Goal: Transaction & Acquisition: Purchase product/service

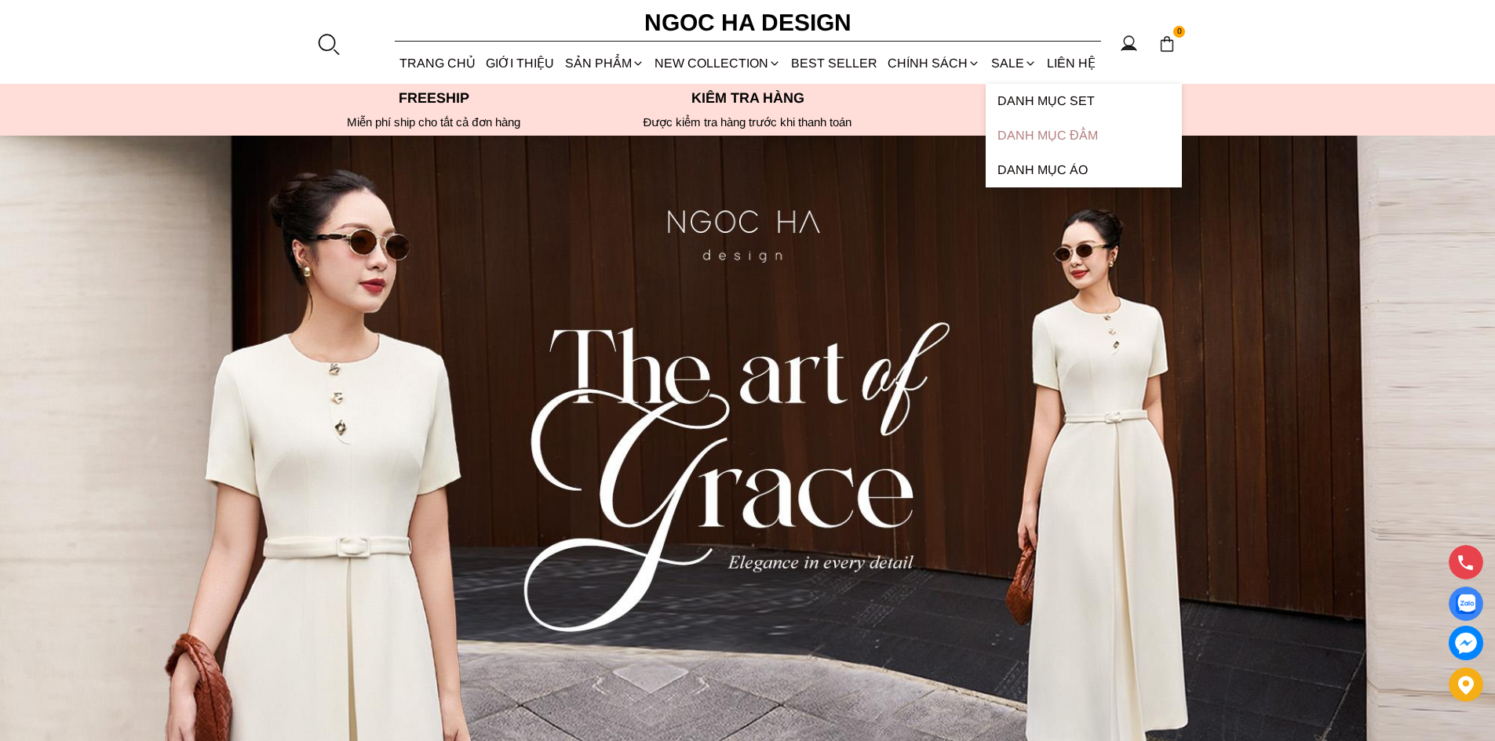
click at [1022, 136] on link "Danh Mục Đầm" at bounding box center [1083, 135] width 196 height 35
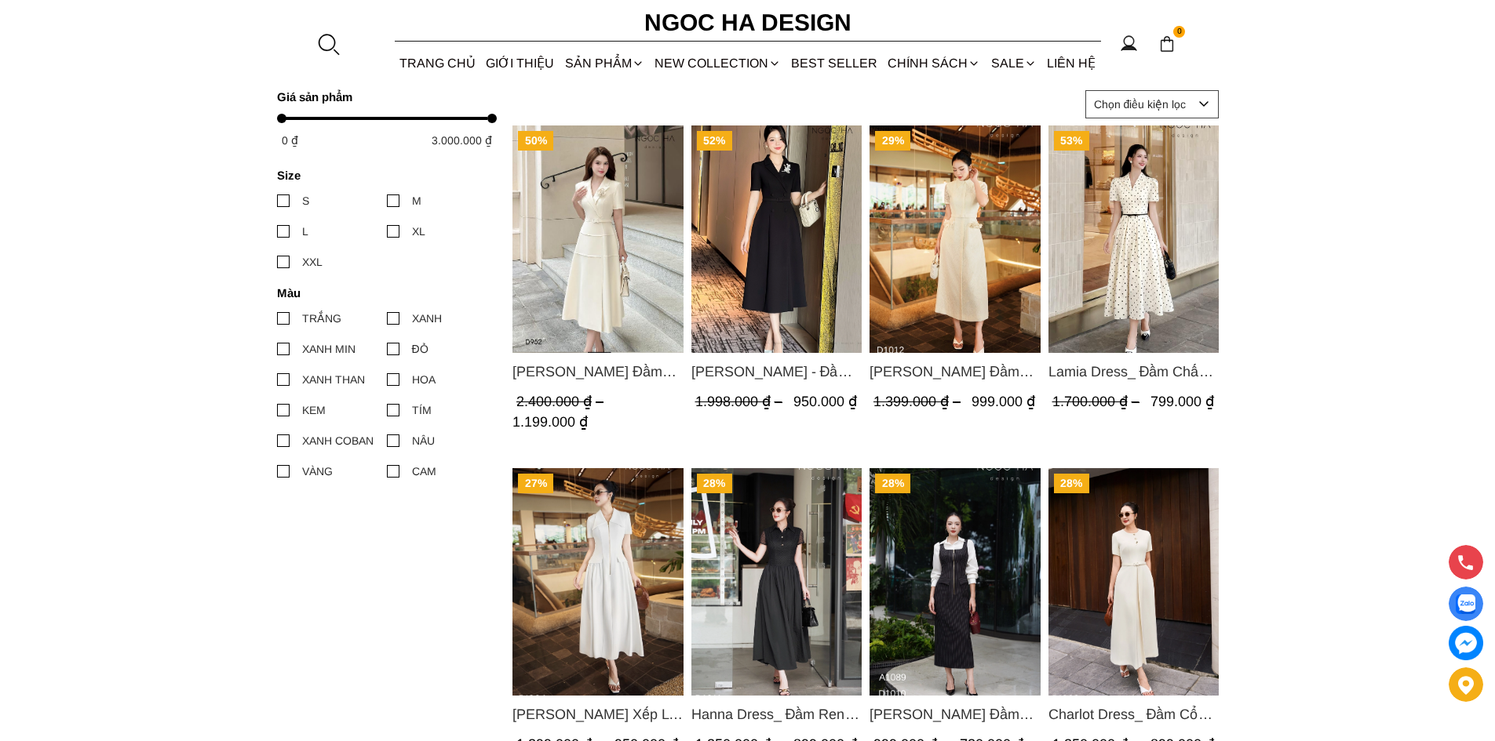
scroll to position [785, 0]
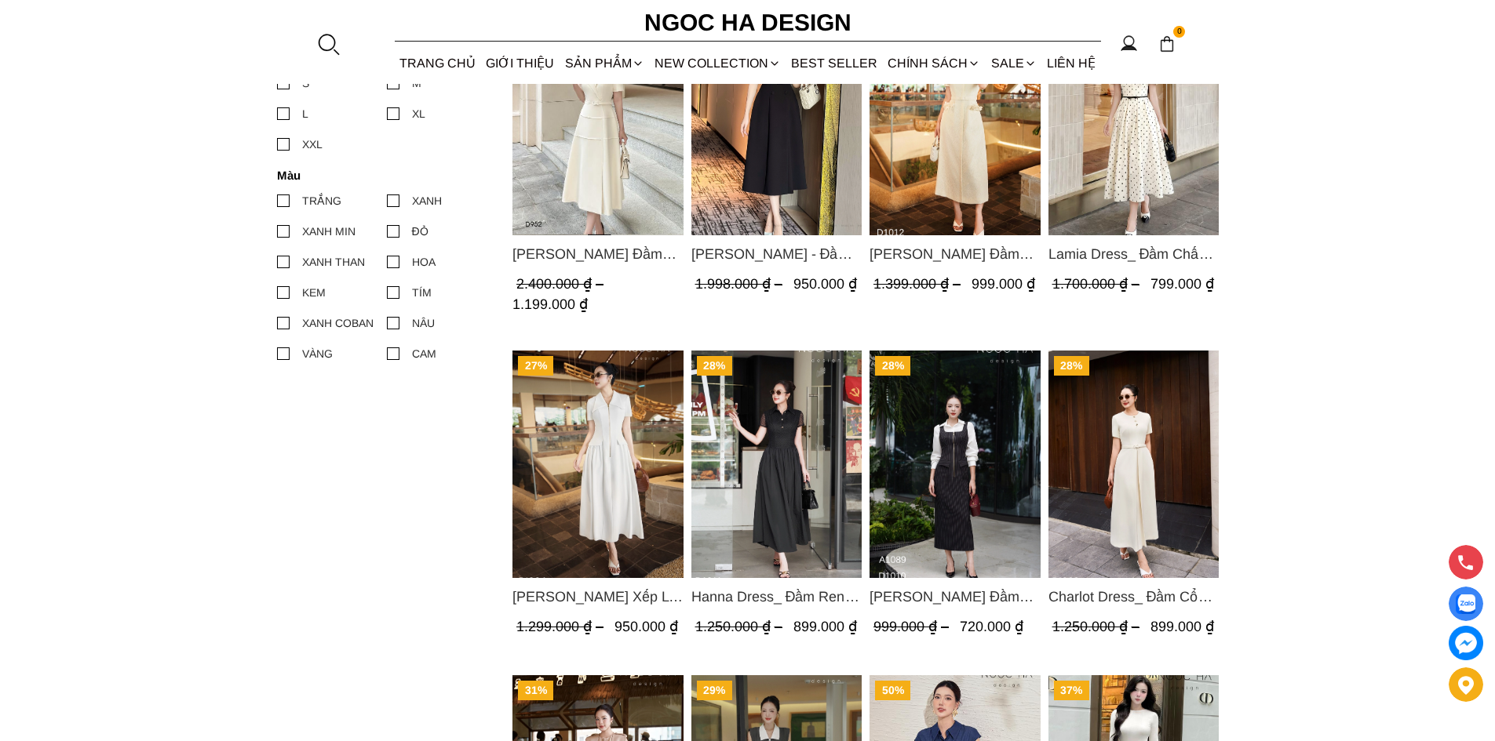
click at [1167, 592] on span "Charlot Dress_ Đầm Cổ Tròn Xếp Ly Giữa Kèm Đai Màu Kem D1009" at bounding box center [1132, 597] width 171 height 22
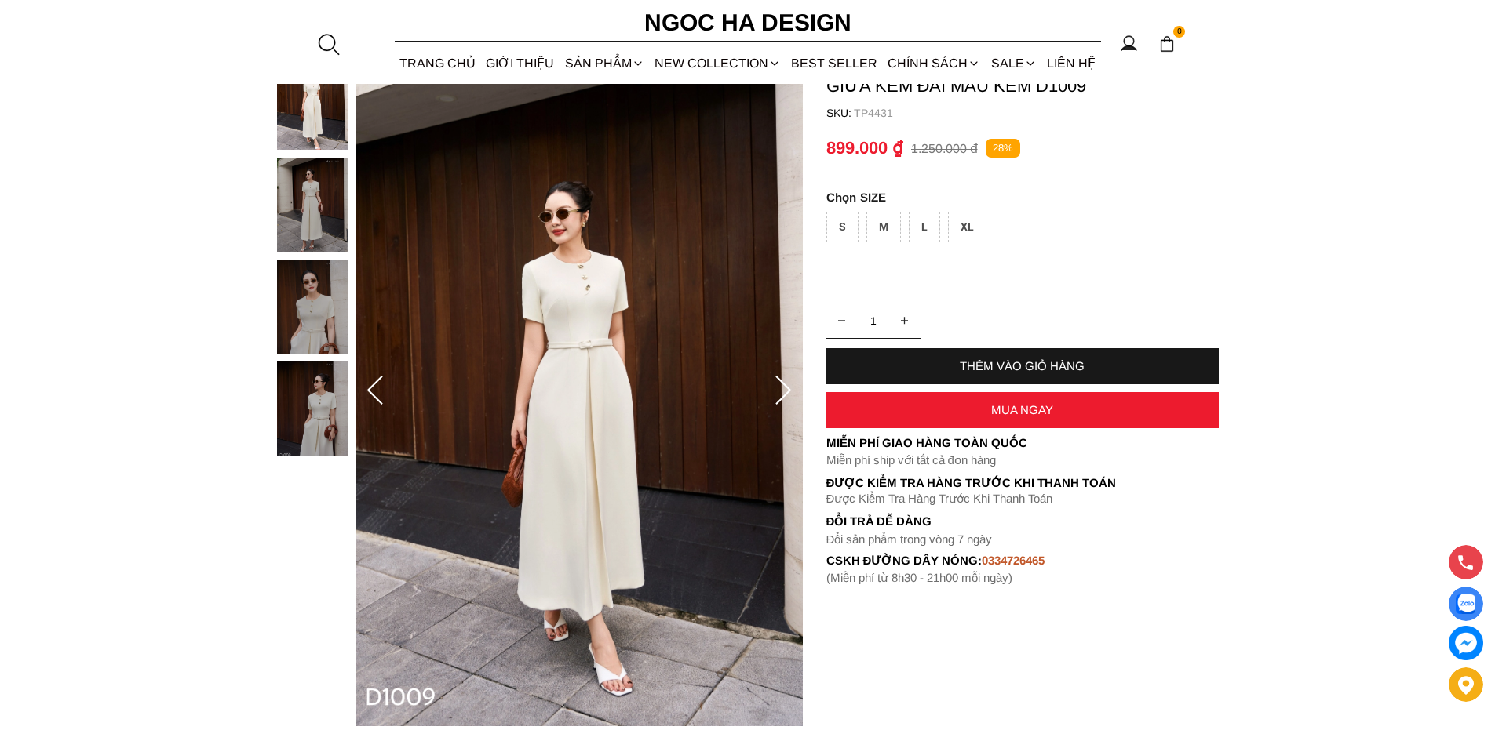
scroll to position [157, 0]
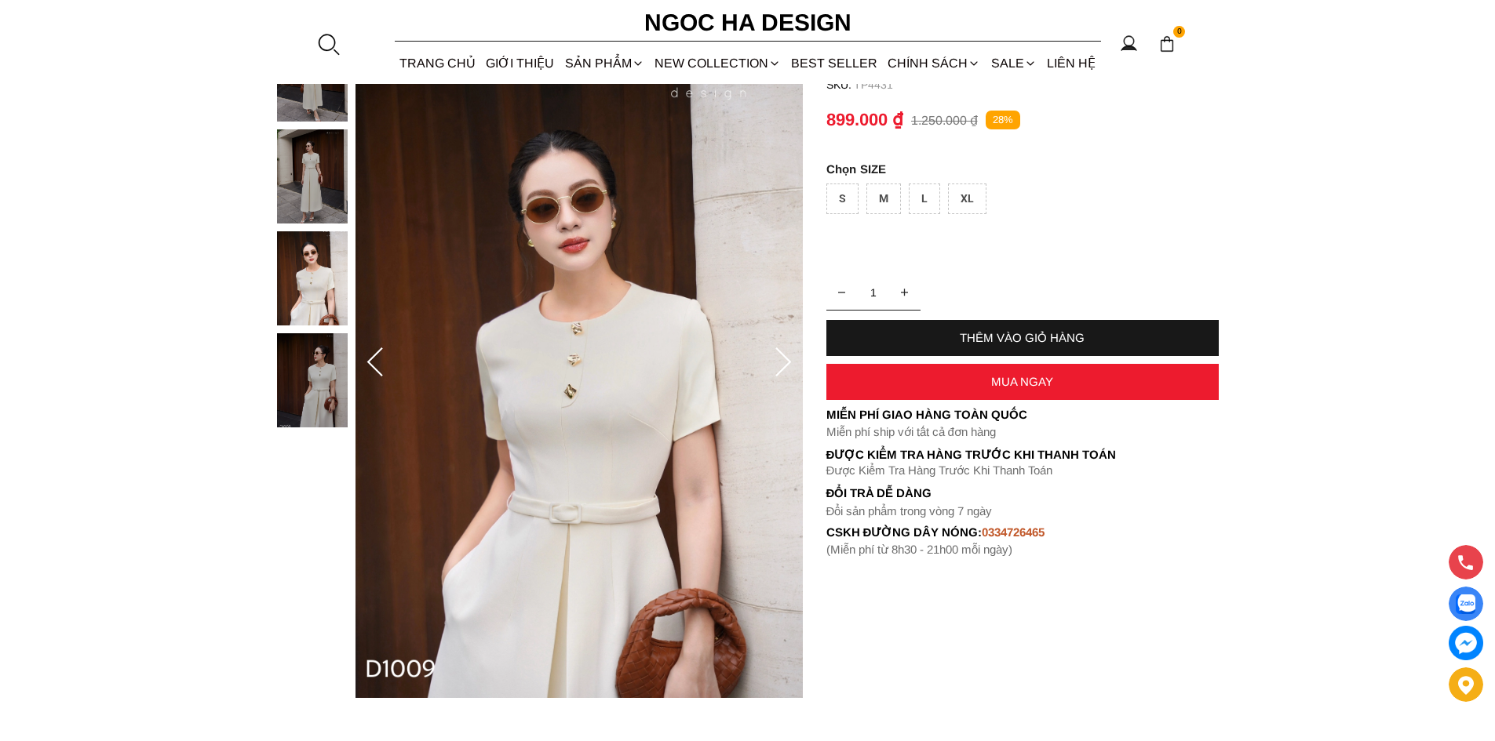
click at [778, 354] on icon at bounding box center [782, 363] width 31 height 31
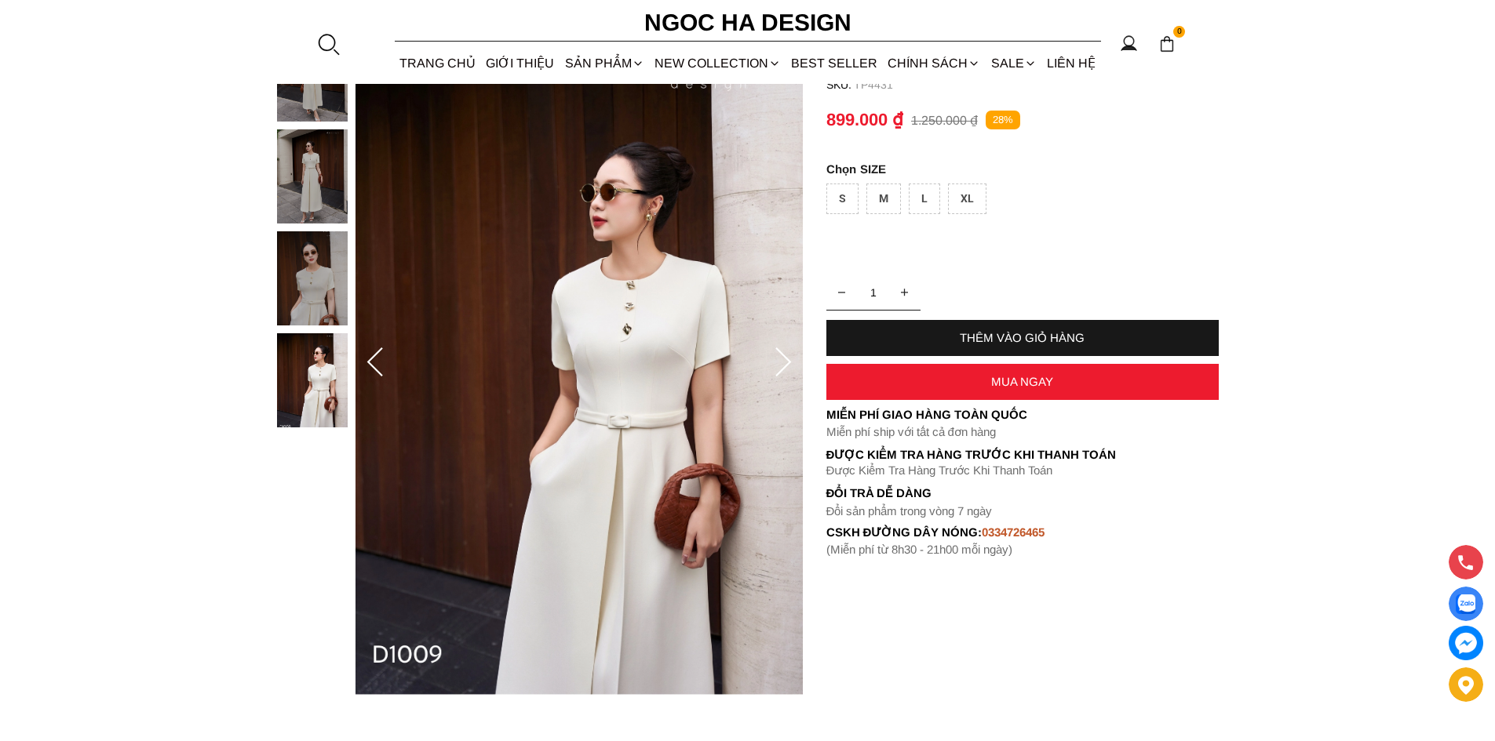
click at [789, 364] on icon at bounding box center [782, 363] width 31 height 31
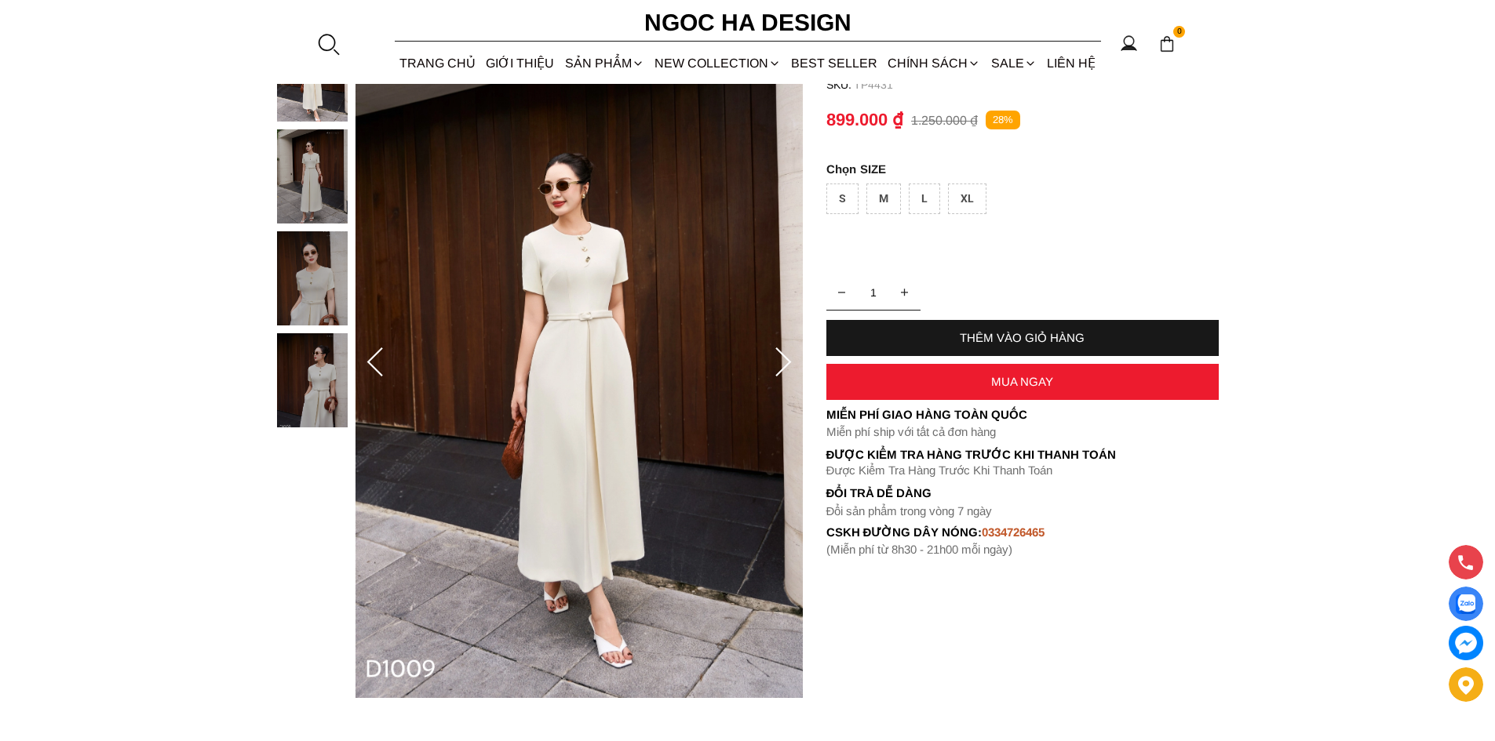
click at [789, 364] on icon at bounding box center [782, 363] width 31 height 31
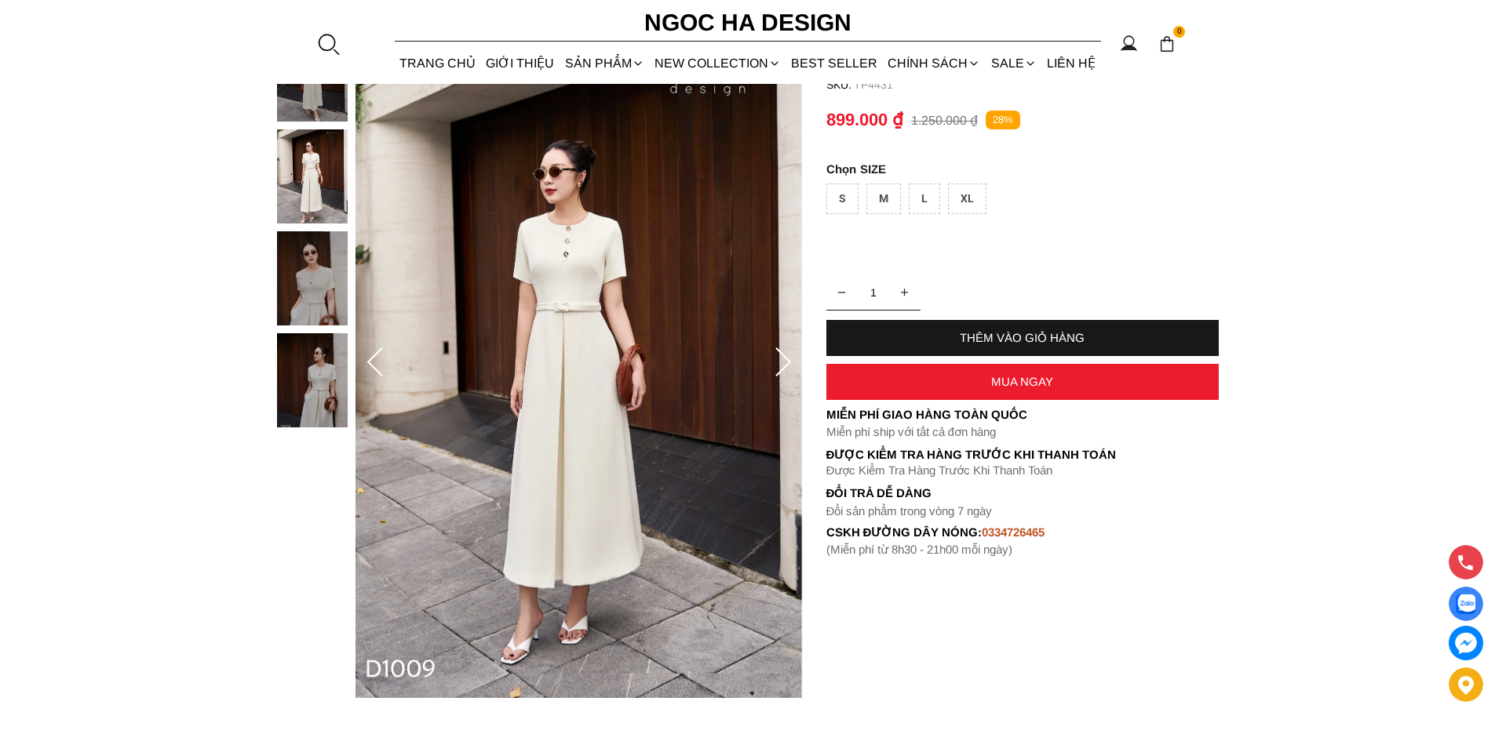
click at [789, 364] on icon at bounding box center [782, 363] width 31 height 31
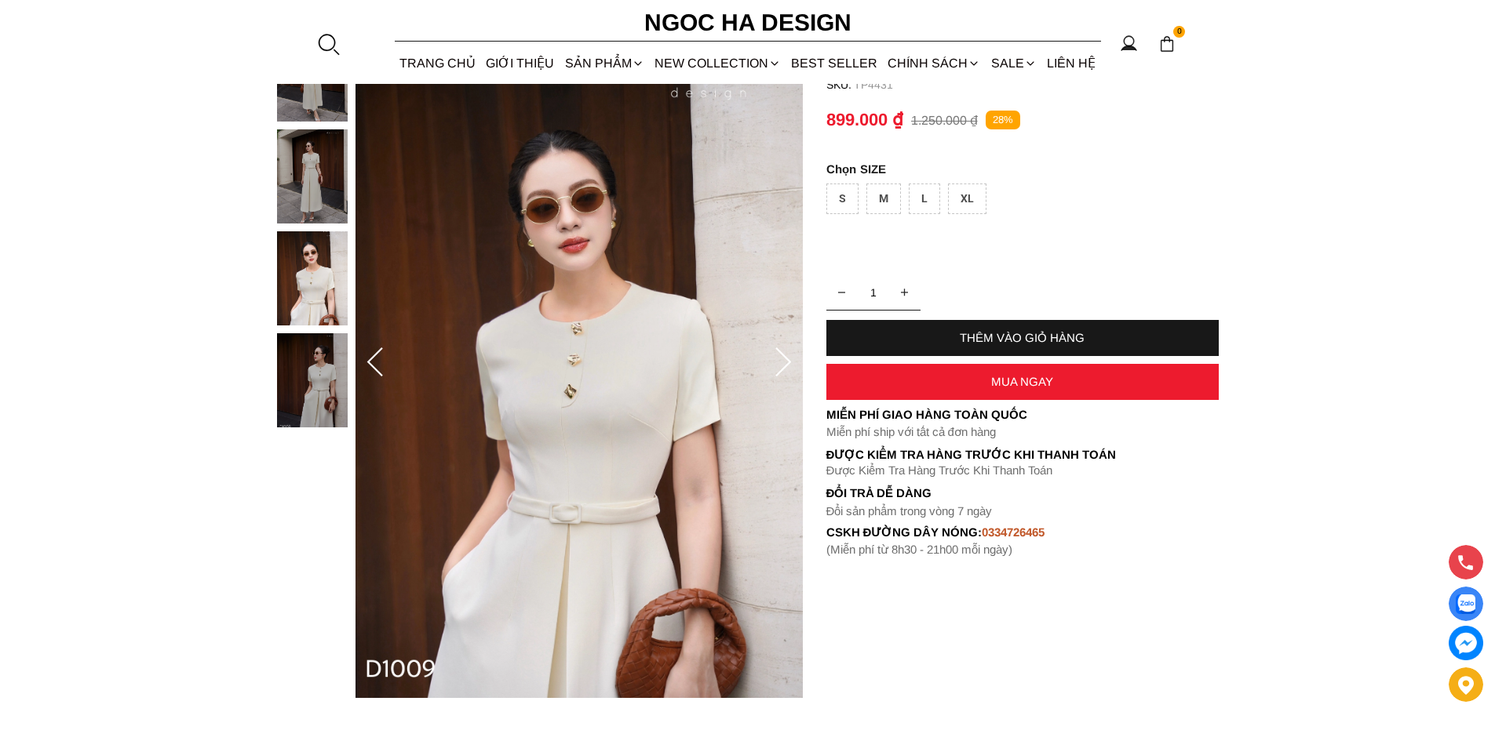
click at [789, 364] on icon at bounding box center [782, 363] width 31 height 31
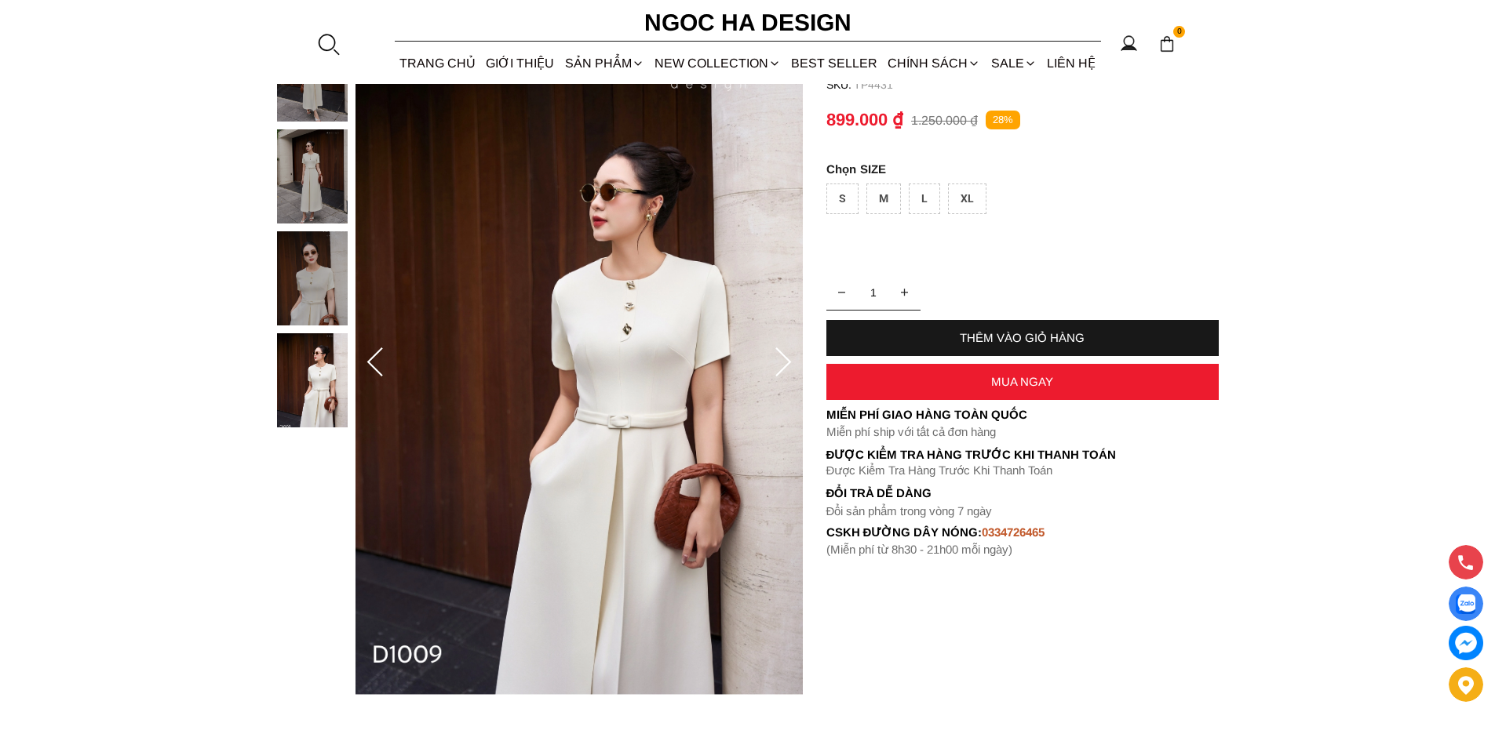
click at [926, 201] on div "L" at bounding box center [924, 199] width 31 height 31
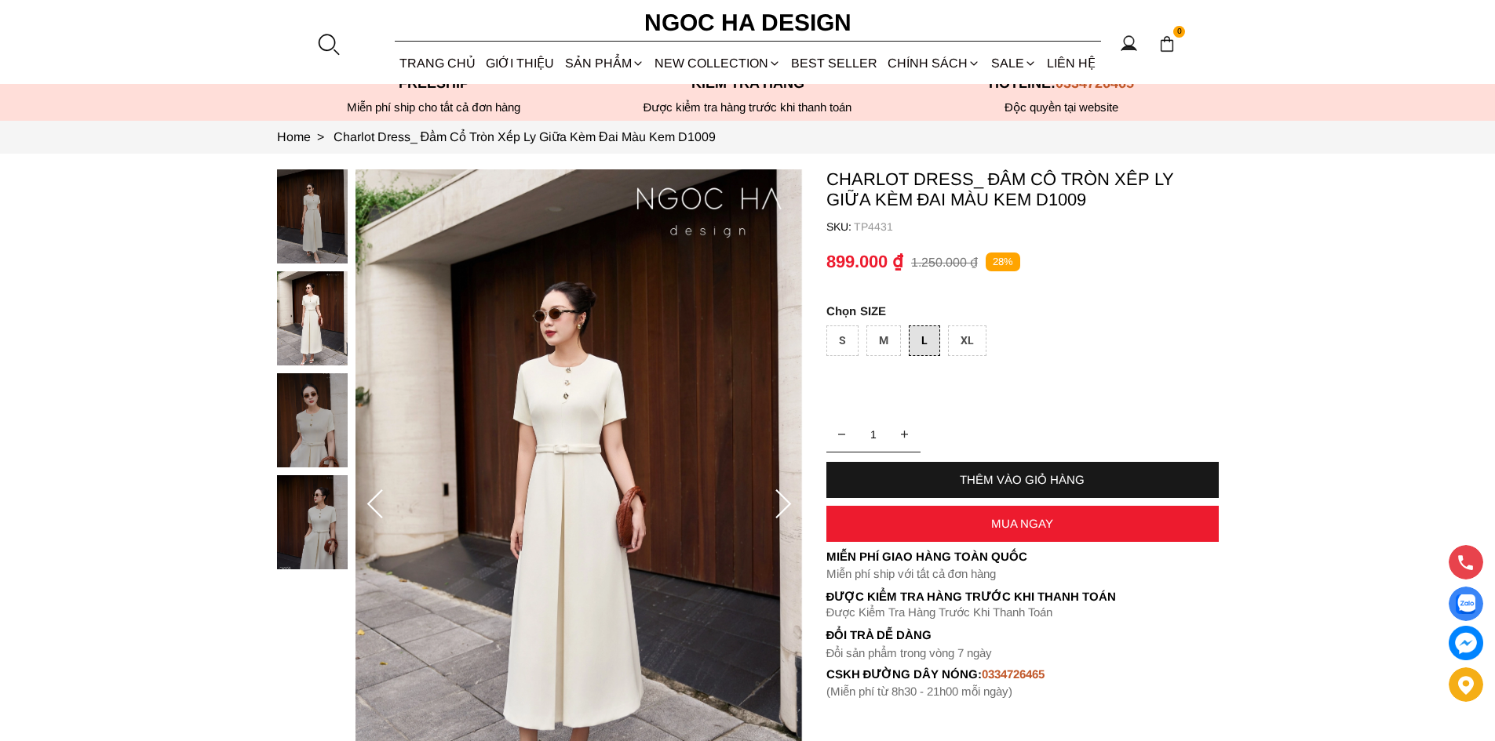
scroll to position [0, 0]
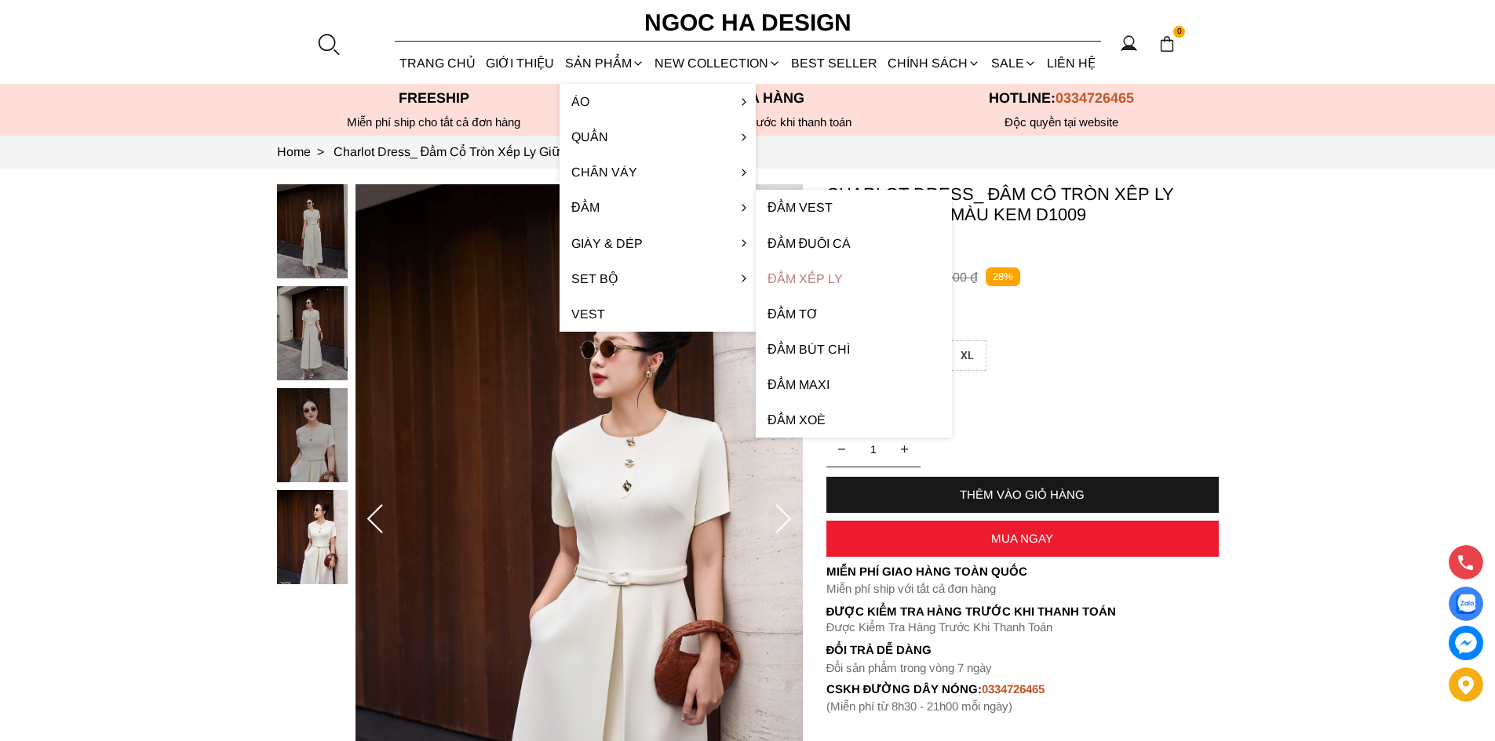
click at [817, 278] on link "Đầm xếp ly" at bounding box center [854, 278] width 196 height 35
